Goal: Navigation & Orientation: Find specific page/section

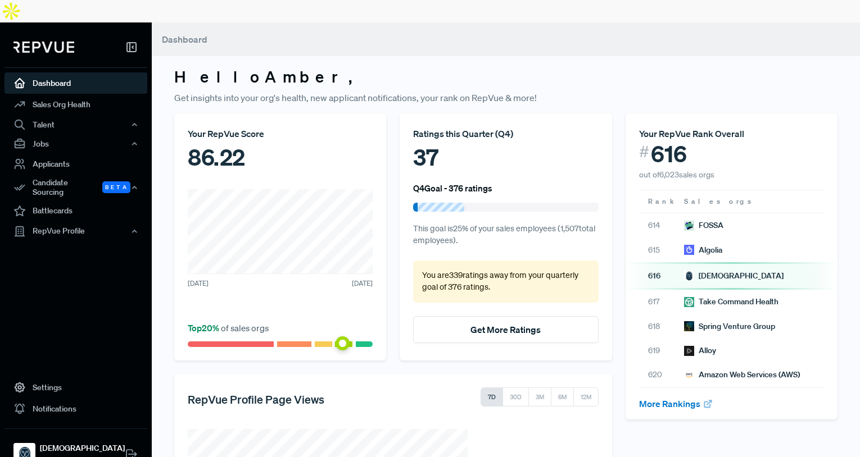
scroll to position [67, 0]
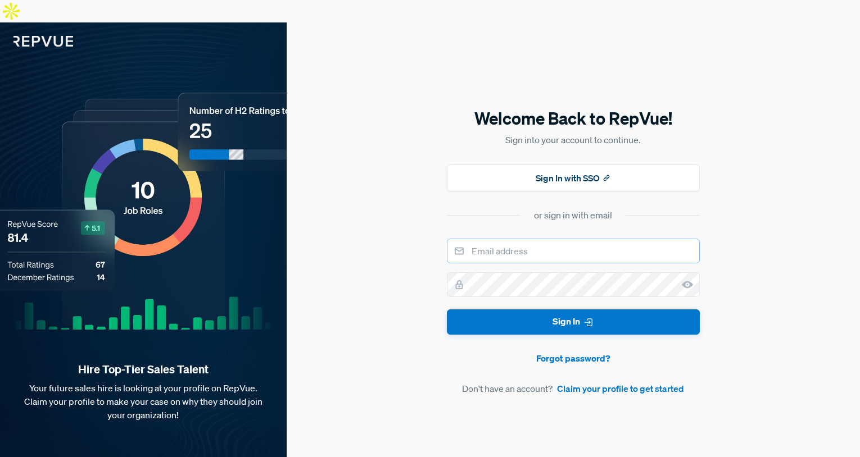
click at [523, 239] on input "email" at bounding box center [573, 251] width 253 height 25
click at [537, 239] on input "amber+samsara@repvue.com" at bounding box center [573, 251] width 253 height 25
click at [447, 310] on button "Sign In" at bounding box center [573, 322] width 253 height 25
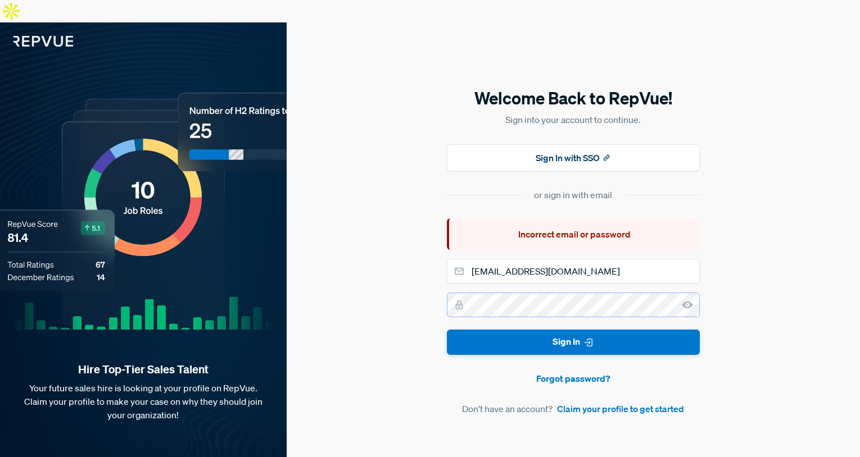
click at [447, 330] on button "Sign In" at bounding box center [573, 342] width 253 height 25
click at [569, 259] on input "amber+carolinahandling@repvue.com" at bounding box center [573, 271] width 253 height 25
type input "amber+carolina@repvue.com"
click at [447, 330] on button "Sign In" at bounding box center [573, 342] width 253 height 25
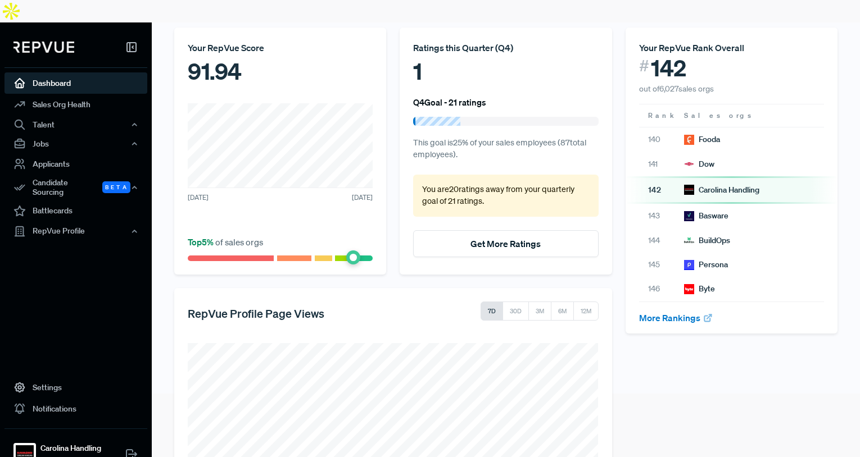
scroll to position [71, 0]
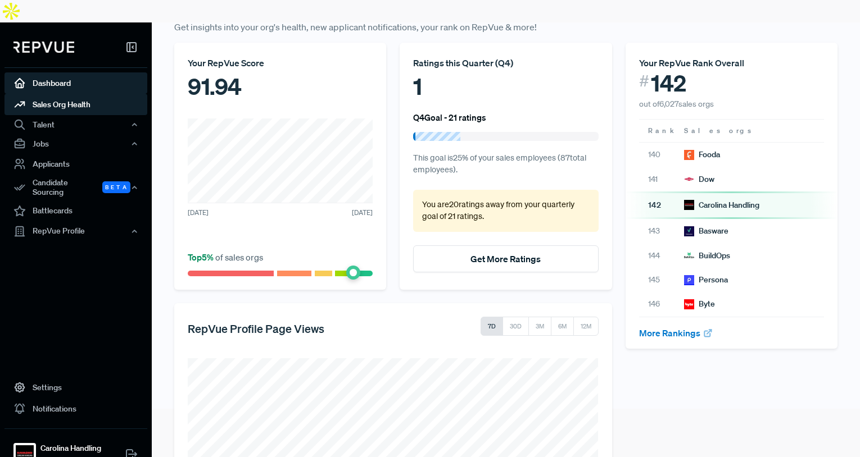
click at [66, 94] on link "Sales Org Health" at bounding box center [75, 104] width 143 height 21
